Goal: Check status

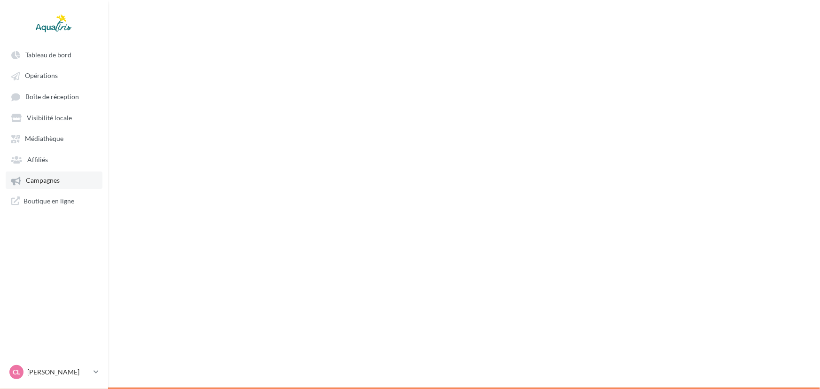
click at [33, 183] on span "Campagnes" at bounding box center [43, 181] width 34 height 8
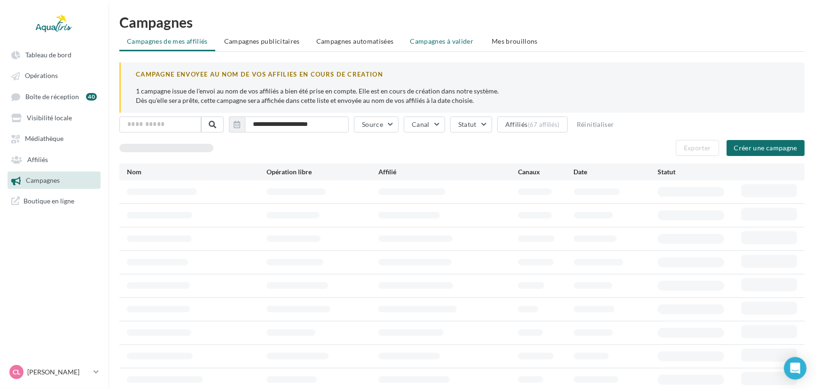
click at [462, 41] on span "Campagnes à valider" at bounding box center [441, 41] width 63 height 9
